Goal: Browse casually: Explore the website without a specific task or goal

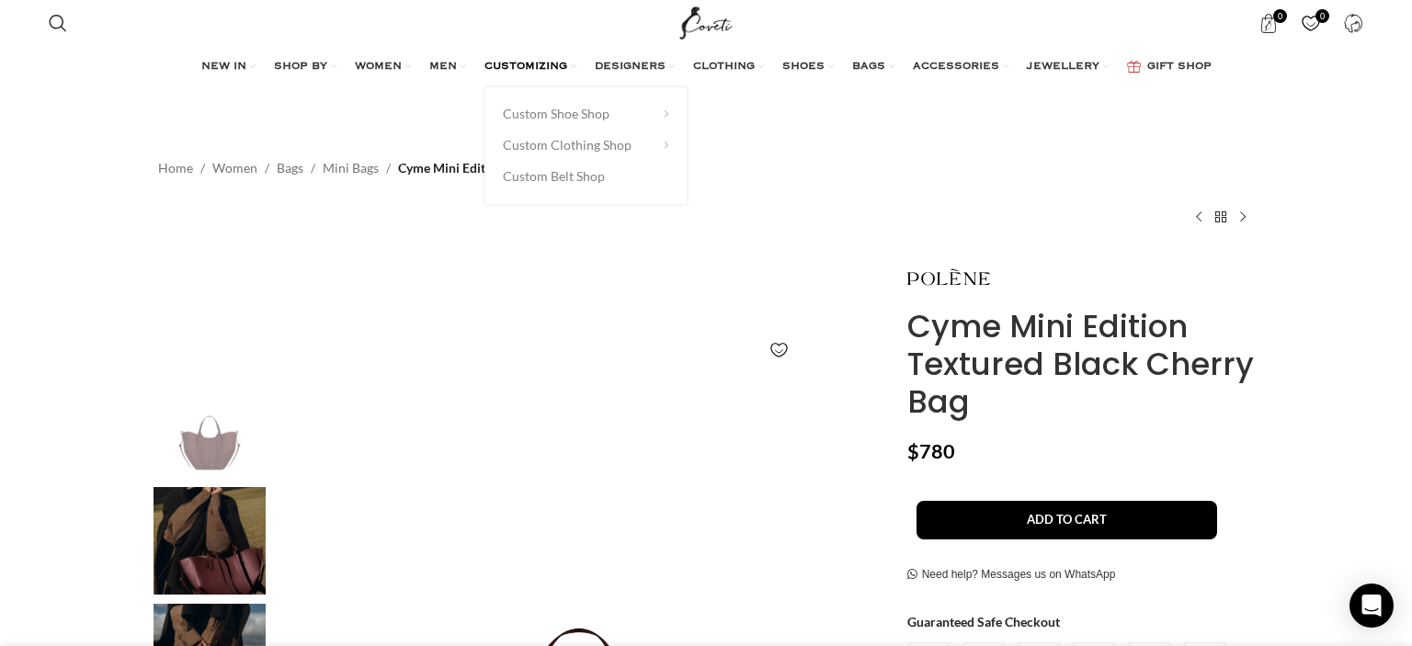
click at [495, 59] on link "CUSTOMIZING" at bounding box center [530, 67] width 92 height 37
click at [418, 59] on ul "NEW IN WHAT'S NEW New this week New in clothing New in Bags New in shoes TRENDI…" at bounding box center [706, 67] width 1010 height 37
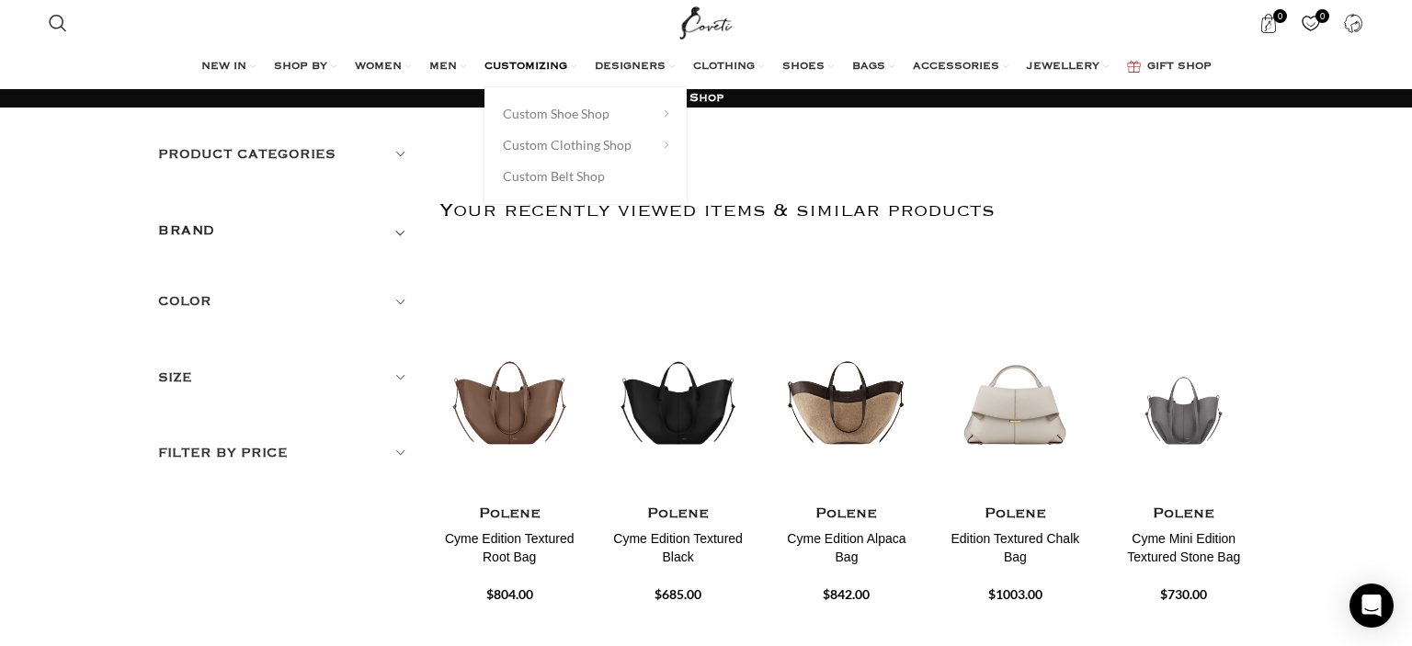
click at [546, 67] on span "CUSTOMIZING" at bounding box center [525, 67] width 83 height 15
